Goal: Task Accomplishment & Management: Complete application form

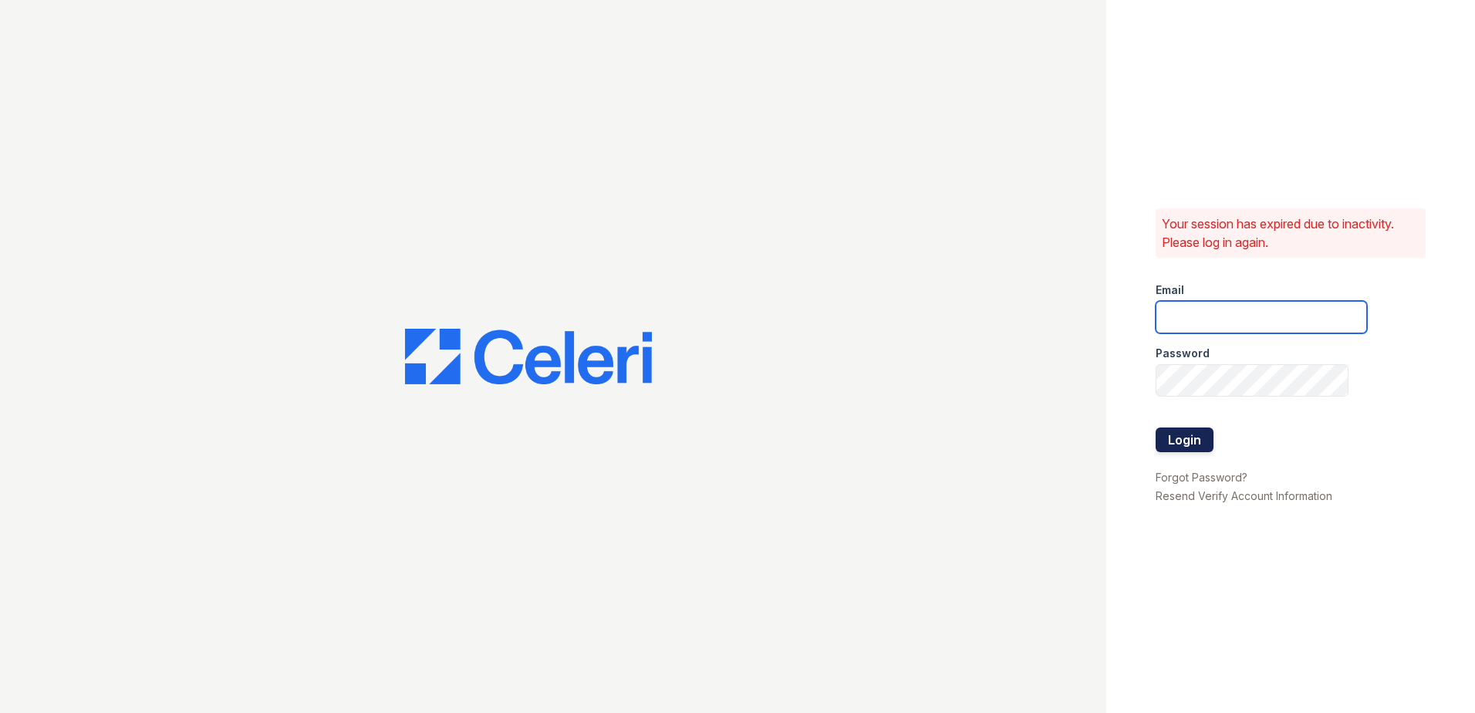
type input "[EMAIL_ADDRESS][DOMAIN_NAME]"
click at [1176, 433] on button "Login" at bounding box center [1185, 439] width 58 height 25
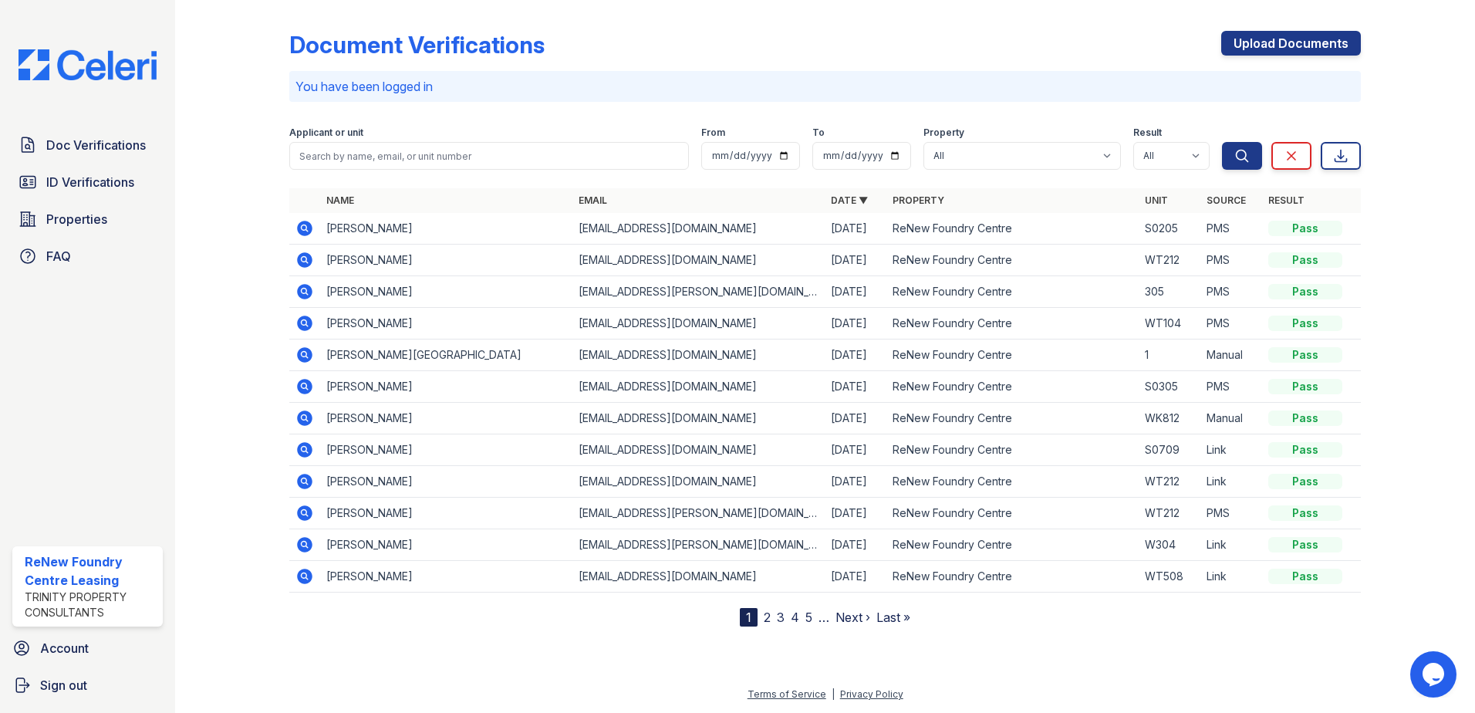
drag, startPoint x: 64, startPoint y: 145, endPoint x: 253, endPoint y: 132, distance: 189.5
click at [64, 145] on span "Doc Verifications" at bounding box center [96, 145] width 100 height 19
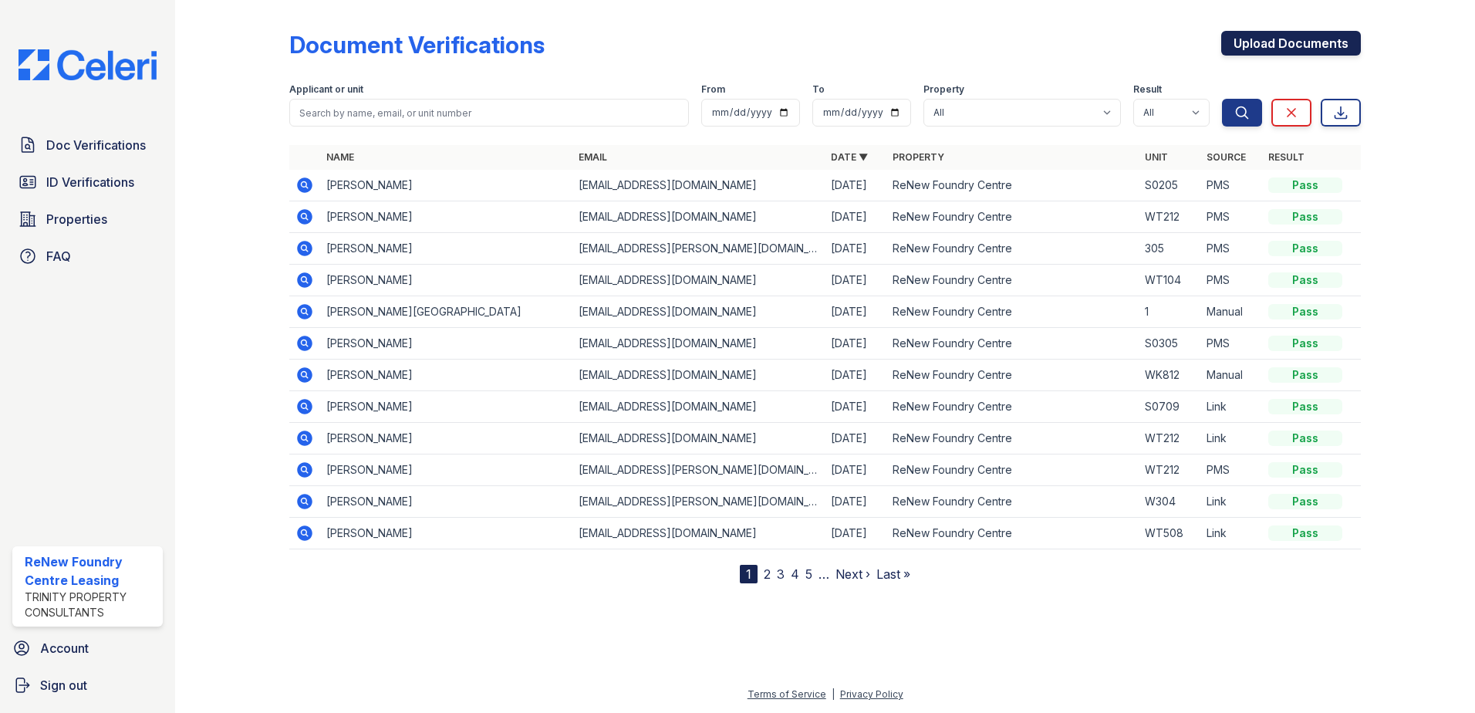
click at [1306, 44] on link "Upload Documents" at bounding box center [1291, 43] width 140 height 25
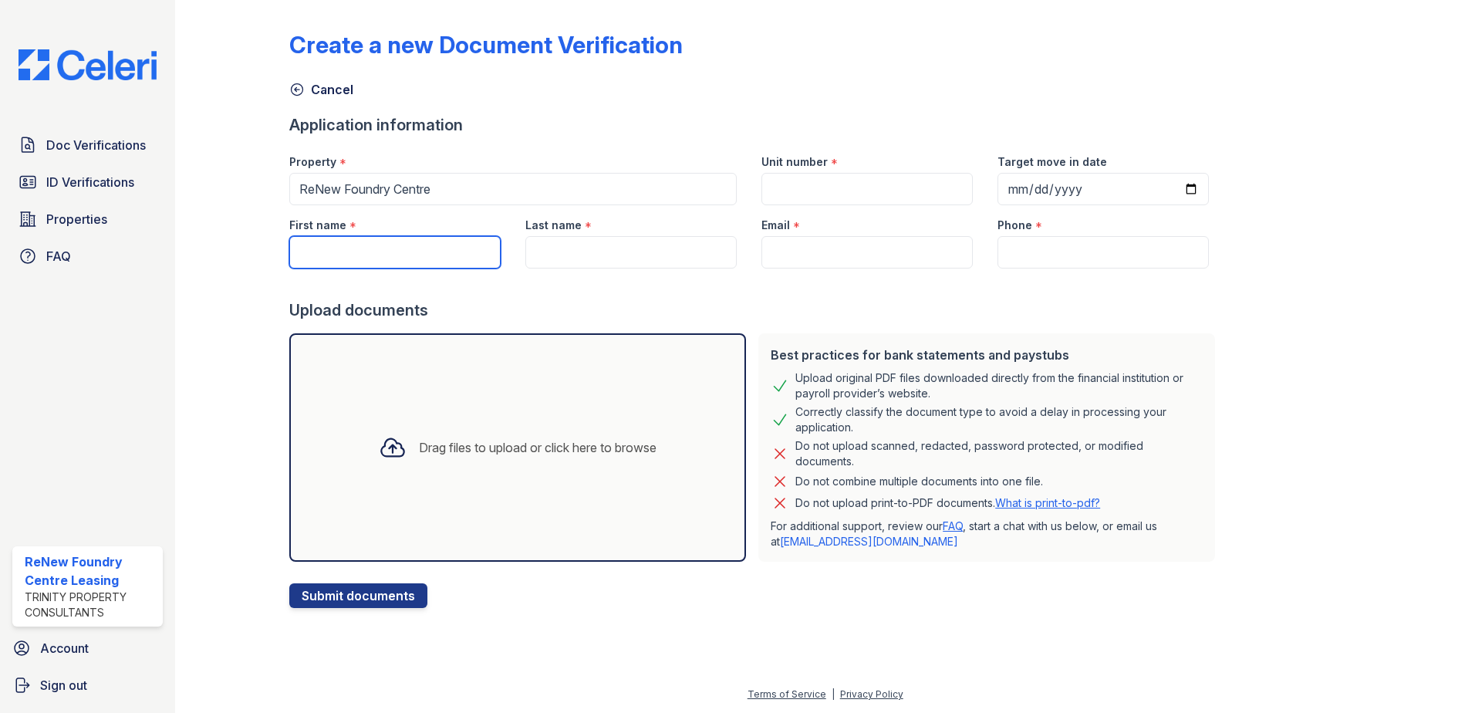
click at [389, 258] on input "First name" at bounding box center [394, 252] width 211 height 32
type input "X"
type input "[PERSON_NAME]"
click at [625, 247] on input "Last name" at bounding box center [630, 252] width 211 height 32
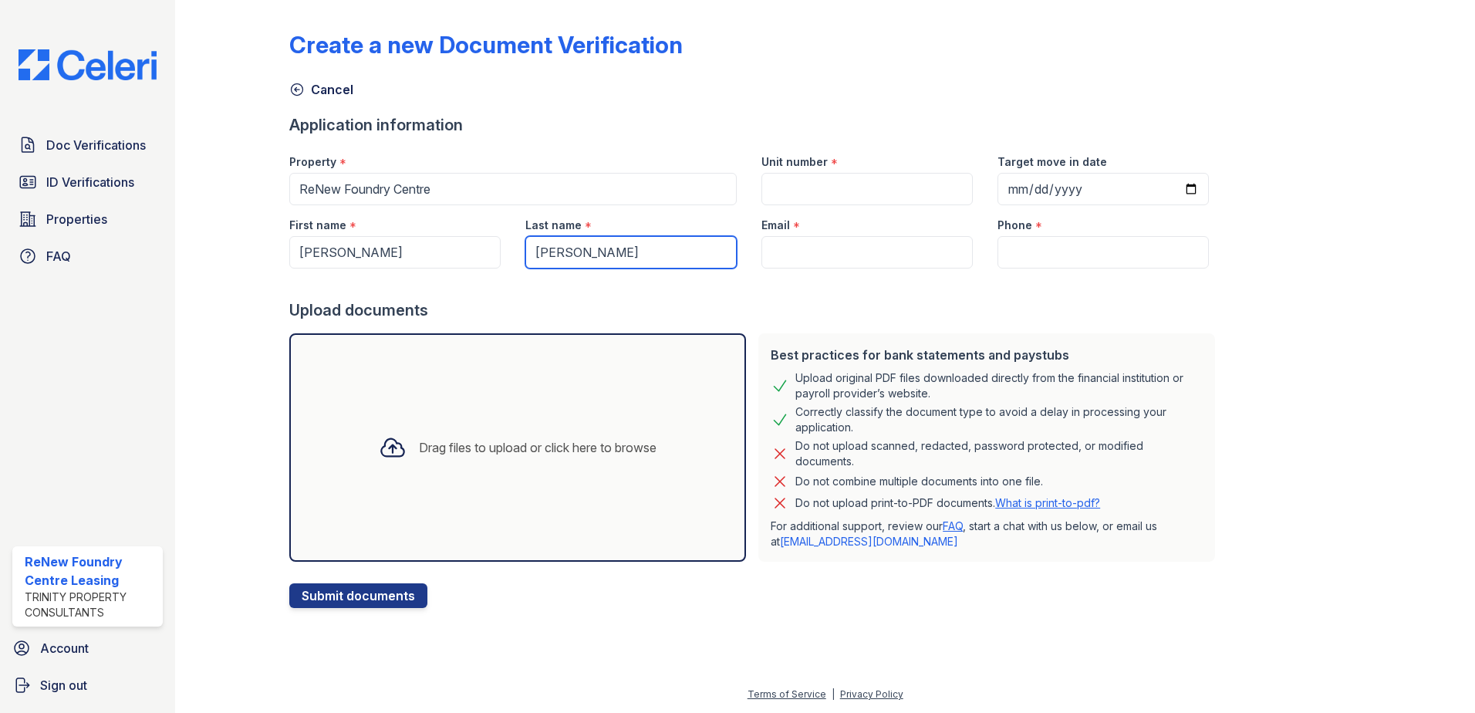
type input "[PERSON_NAME]"
drag, startPoint x: 815, startPoint y: 250, endPoint x: 1047, endPoint y: 259, distance: 231.6
paste input "(410) 670-1029"
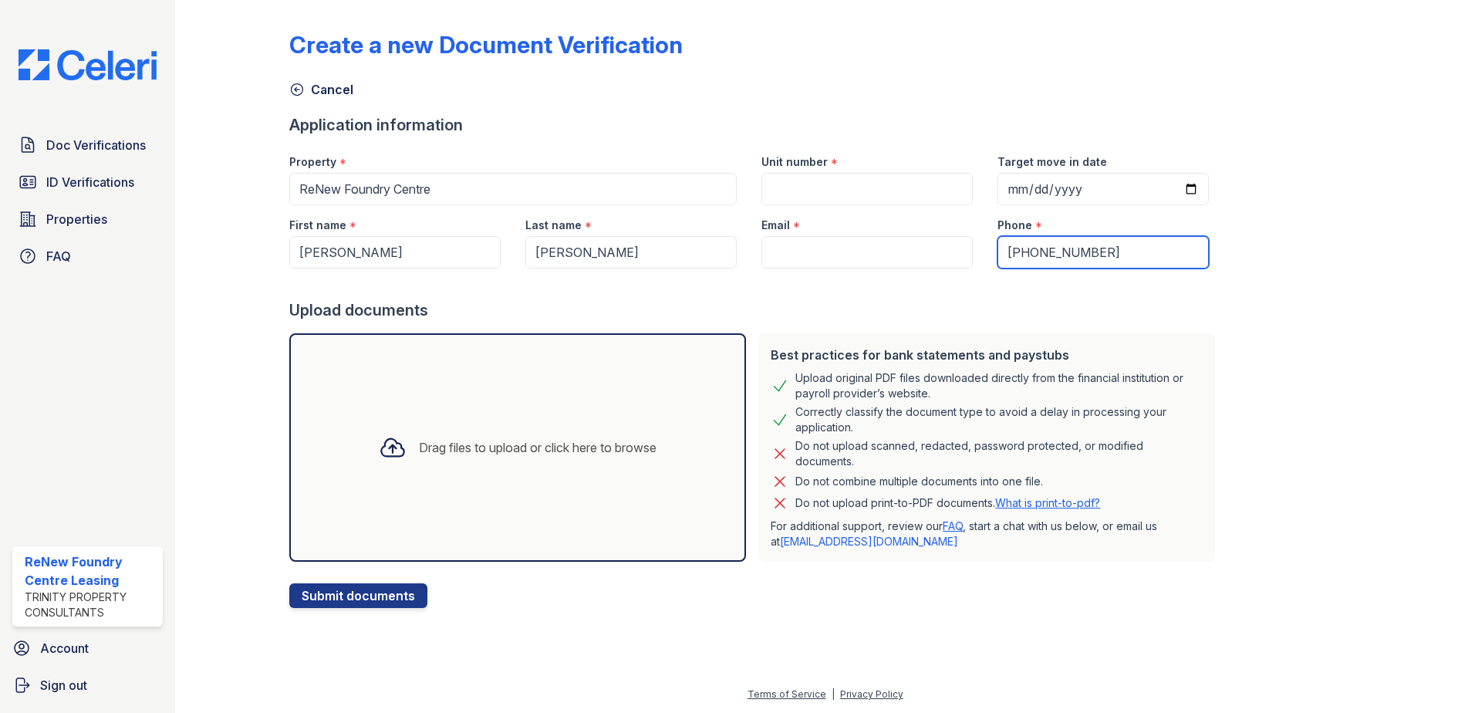
type input "(410) 670-1029"
paste input "[EMAIL_ADDRESS][DOMAIN_NAME]"
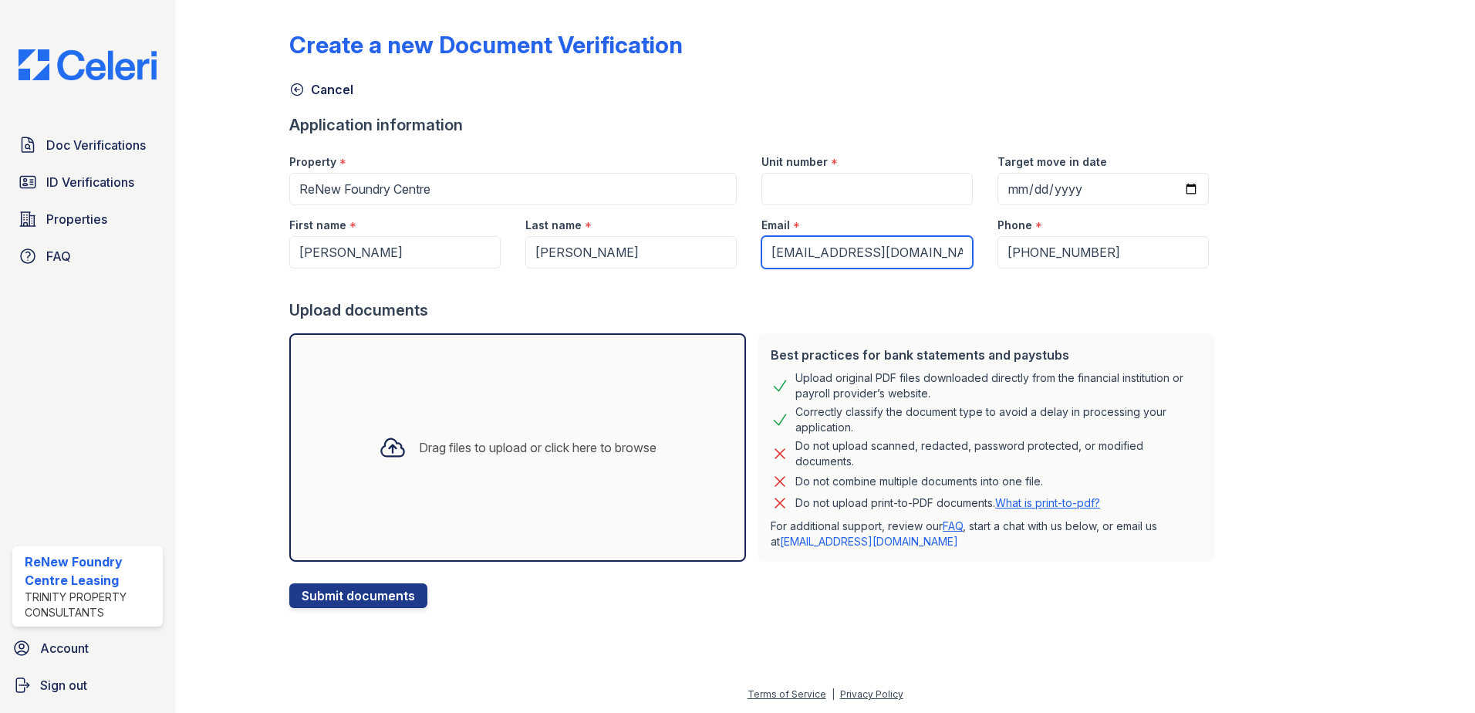
type input "[EMAIL_ADDRESS][DOMAIN_NAME]"
click at [866, 192] on input "Unit number" at bounding box center [866, 189] width 211 height 32
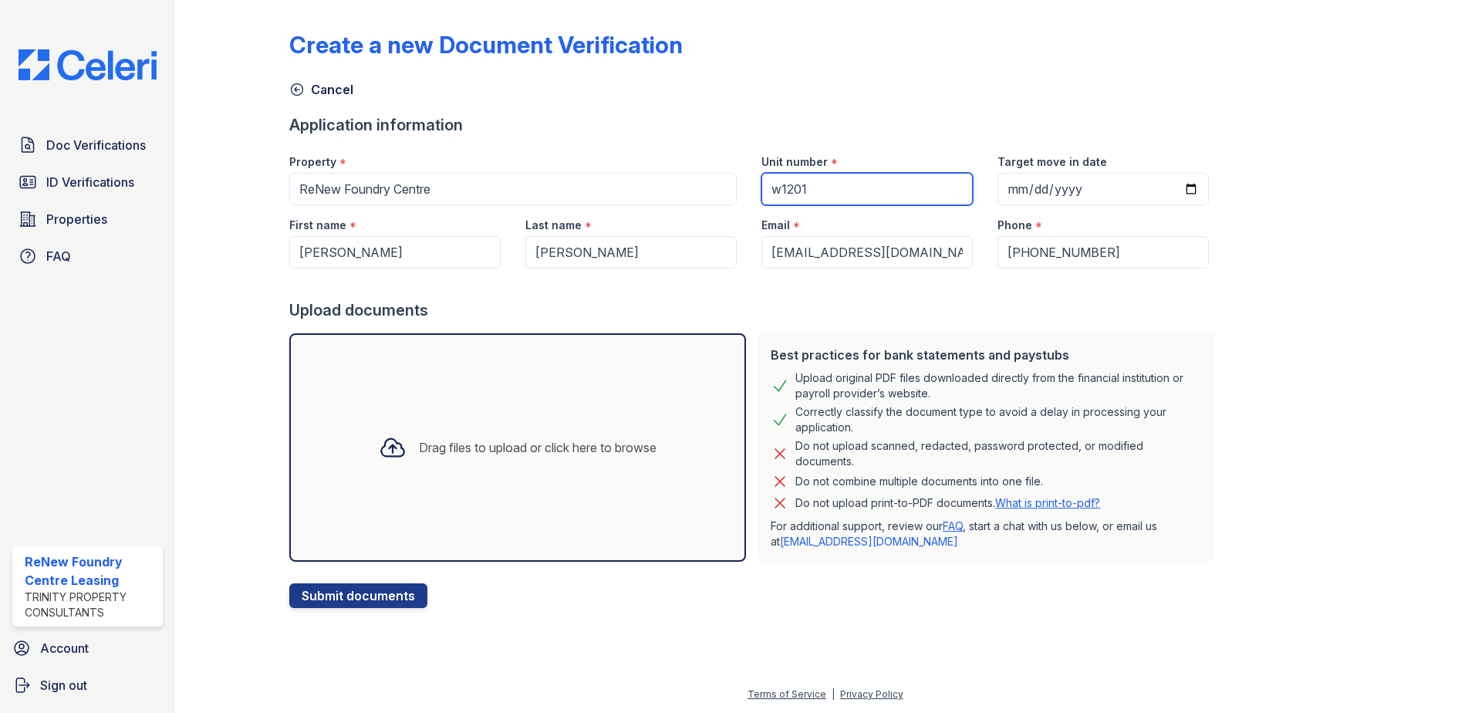
type input "w1201"
click at [1169, 187] on input "Target move in date" at bounding box center [1102, 189] width 211 height 32
type input "2025-10-01"
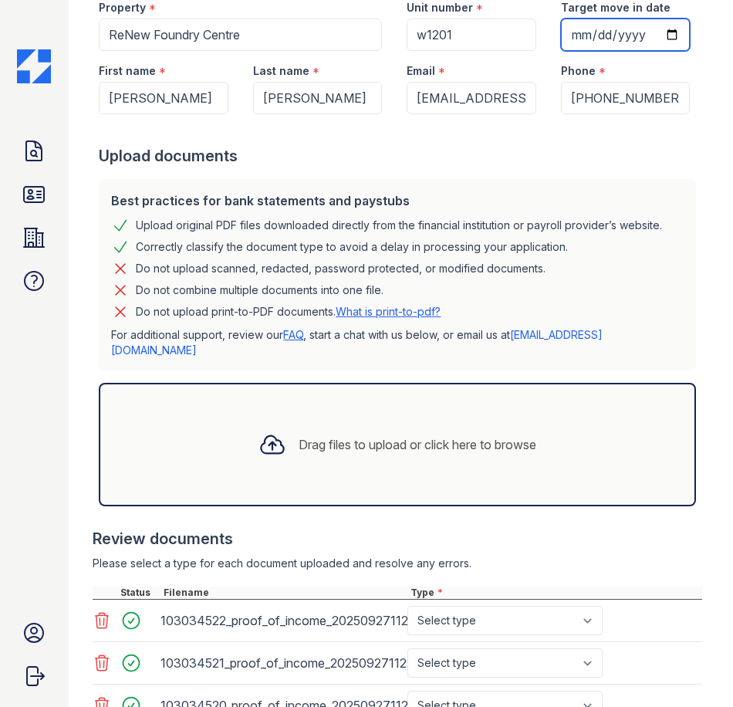
scroll to position [368, 0]
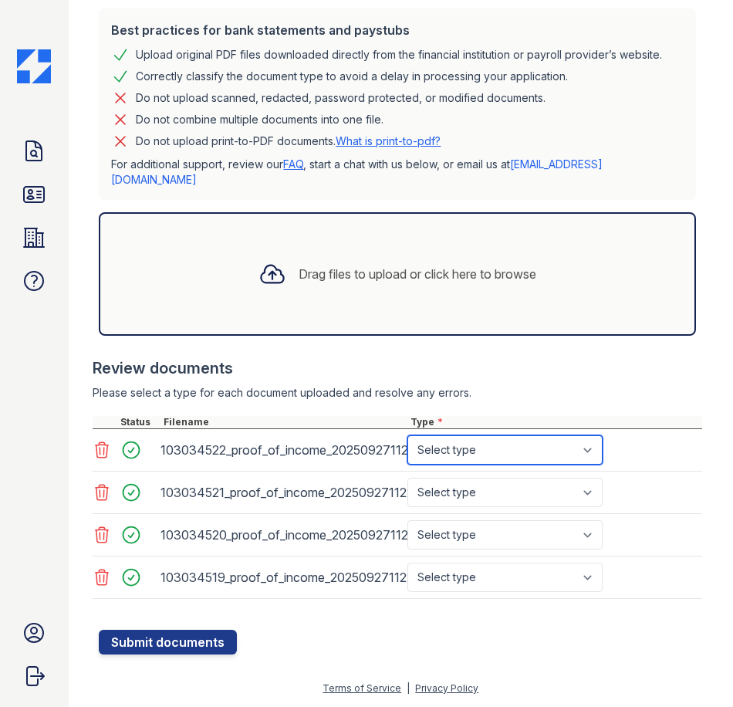
click at [526, 456] on select "Select type Paystub Bank Statement Offer Letter Tax Documents Benefit Award Let…" at bounding box center [504, 449] width 195 height 29
select select "paystub"
click at [407, 440] on select "Select type Paystub Bank Statement Offer Letter Tax Documents Benefit Award Let…" at bounding box center [504, 449] width 195 height 29
click at [505, 481] on div "103034521_proof_of_income_20250927112245.pdf Select type Paystub Bank Statement…" at bounding box center [397, 492] width 609 height 42
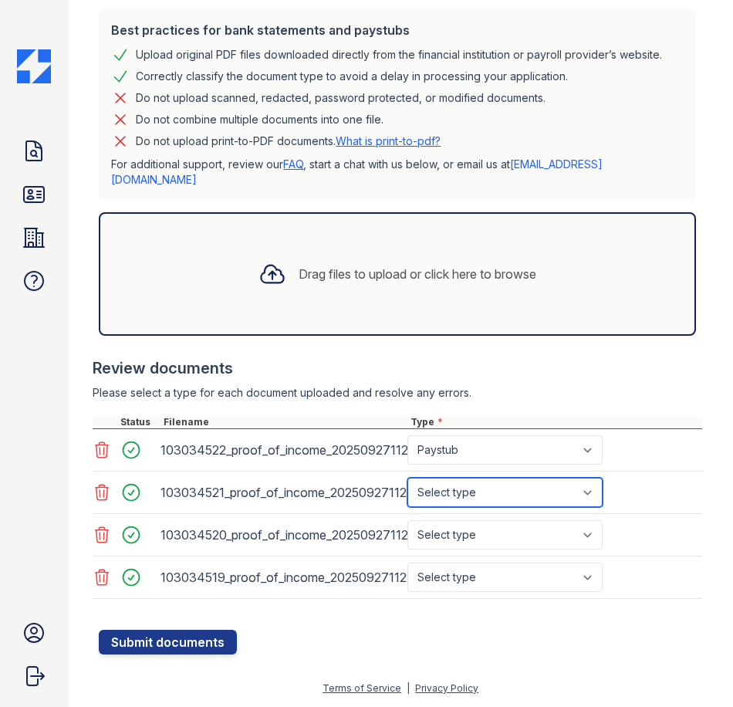
click at [499, 501] on select "Select type Paystub Bank Statement Offer Letter Tax Documents Benefit Award Let…" at bounding box center [504, 492] width 195 height 29
select select "paystub"
click at [407, 482] on select "Select type Paystub Bank Statement Offer Letter Tax Documents Benefit Award Let…" at bounding box center [504, 492] width 195 height 29
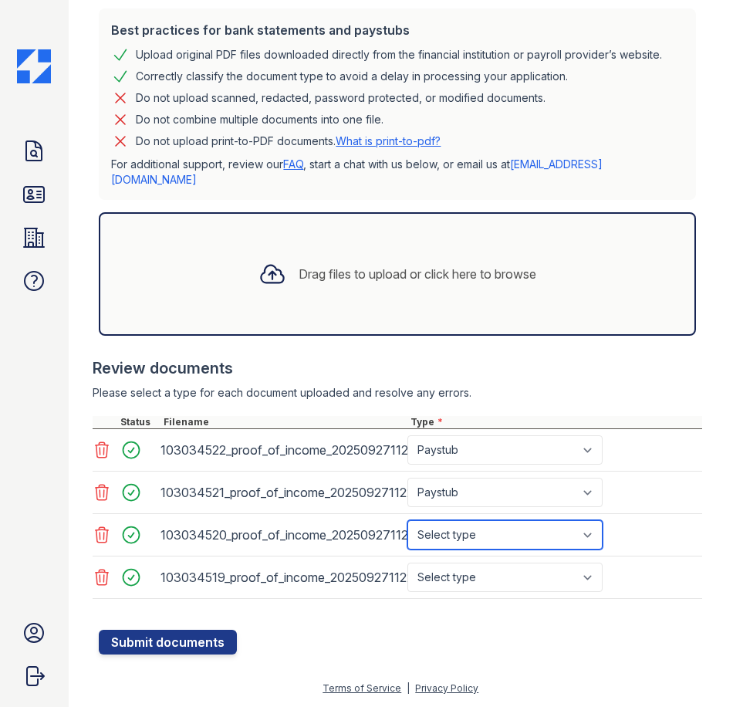
click at [481, 532] on select "Select type Paystub Bank Statement Offer Letter Tax Documents Benefit Award Let…" at bounding box center [504, 534] width 195 height 29
select select "paystub"
click at [407, 525] on select "Select type Paystub Bank Statement Offer Letter Tax Documents Benefit Award Let…" at bounding box center [504, 534] width 195 height 29
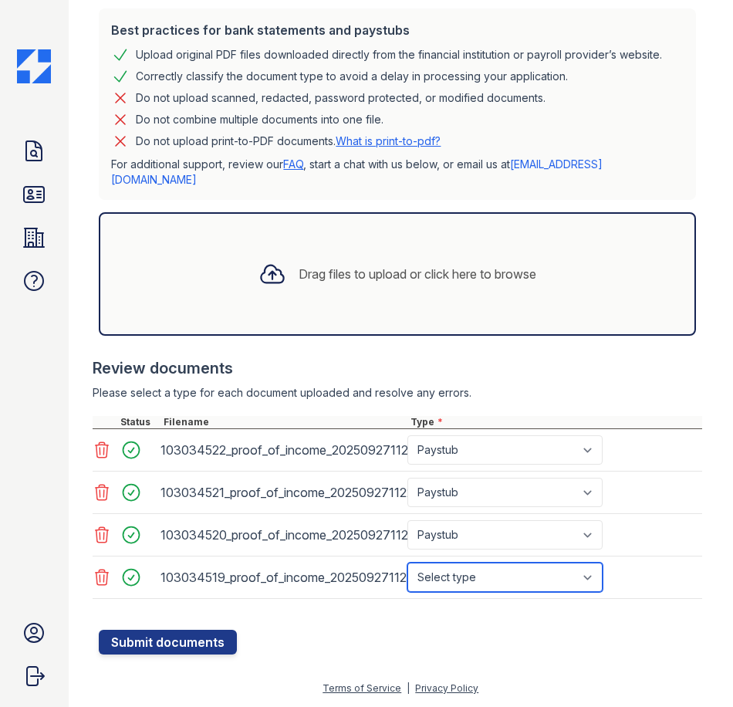
click at [463, 580] on select "Select type Paystub Bank Statement Offer Letter Tax Documents Benefit Award Let…" at bounding box center [504, 576] width 195 height 29
select select "paystub"
click at [407, 567] on select "Select type Paystub Bank Statement Offer Letter Tax Documents Benefit Award Let…" at bounding box center [504, 576] width 195 height 29
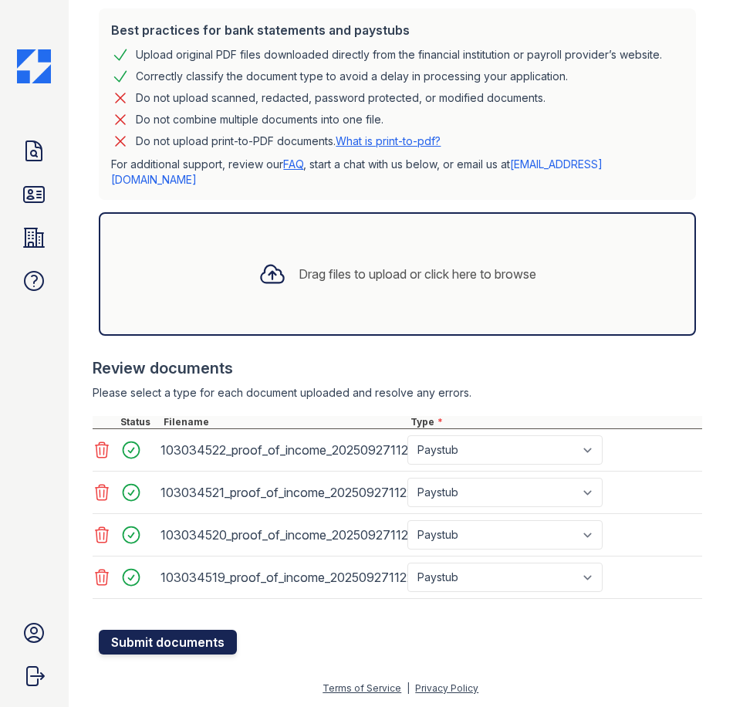
click at [211, 650] on button "Submit documents" at bounding box center [168, 641] width 138 height 25
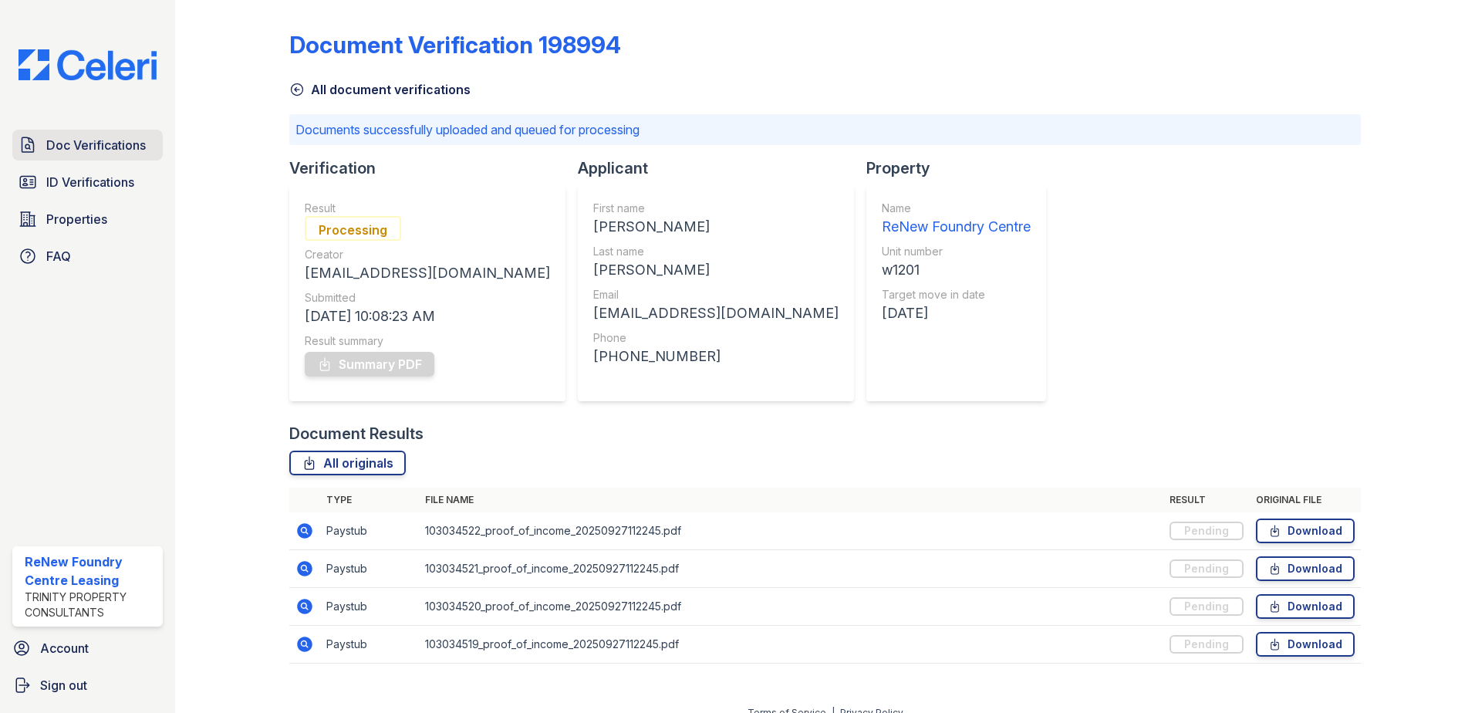
click at [88, 150] on span "Doc Verifications" at bounding box center [96, 145] width 100 height 19
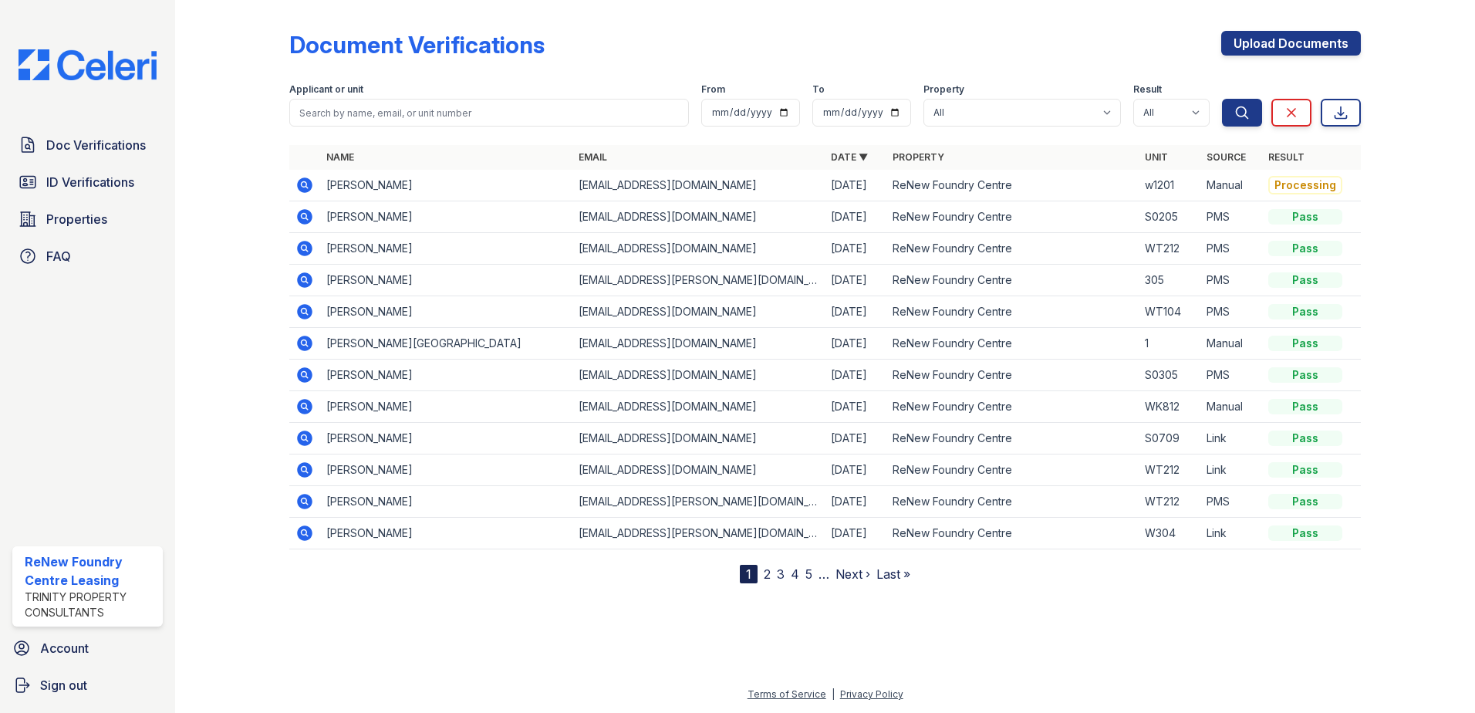
click at [300, 189] on icon at bounding box center [304, 184] width 15 height 15
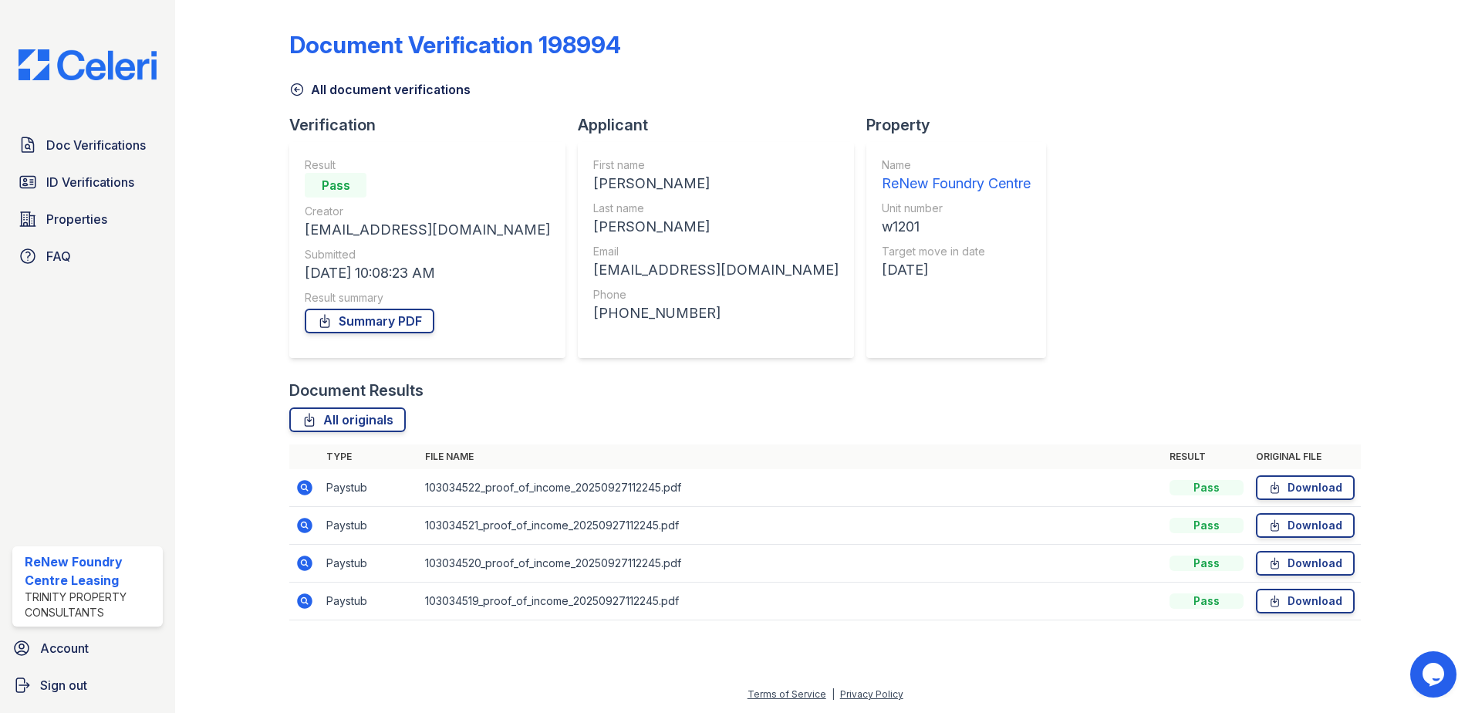
click at [298, 86] on icon at bounding box center [296, 89] width 15 height 15
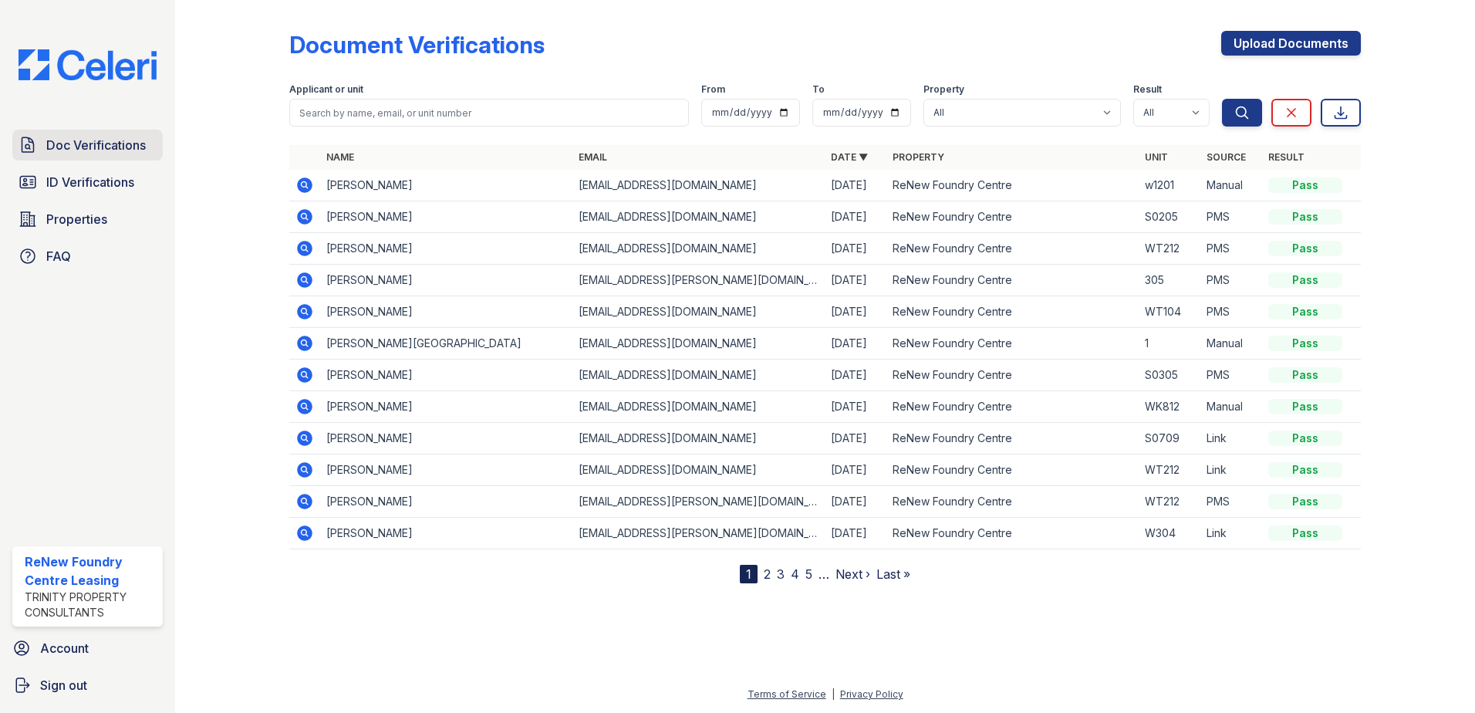
click at [114, 151] on span "Doc Verifications" at bounding box center [96, 145] width 100 height 19
click at [302, 190] on icon at bounding box center [304, 184] width 15 height 15
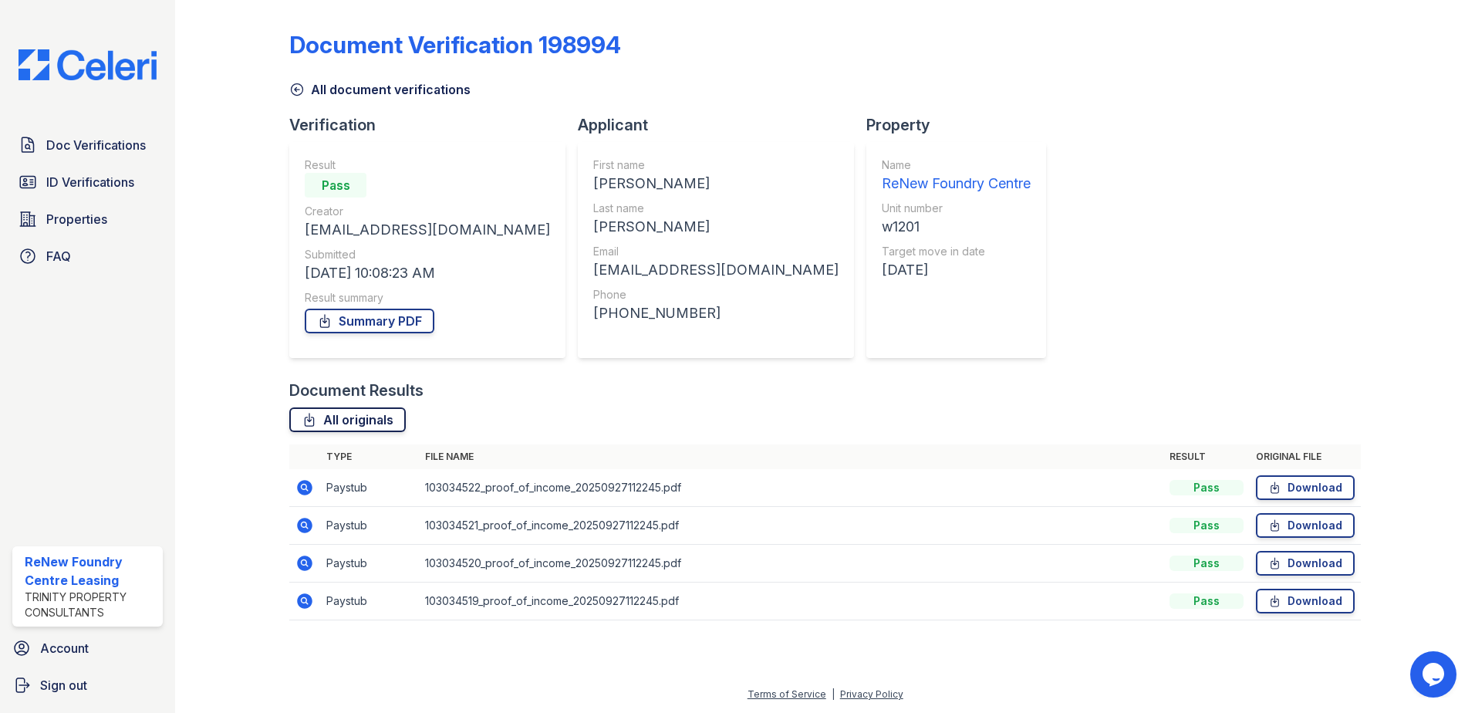
click at [387, 424] on link "All originals" at bounding box center [347, 419] width 116 height 25
click at [383, 332] on link "Summary PDF" at bounding box center [370, 321] width 130 height 25
